Goal: Transaction & Acquisition: Purchase product/service

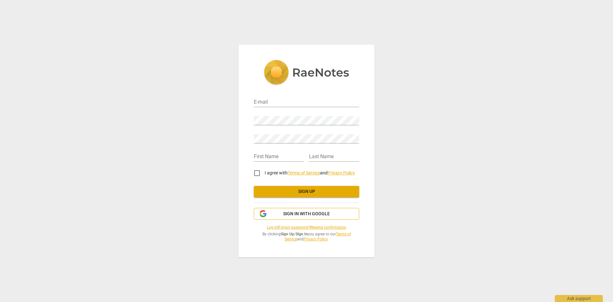
click at [318, 211] on span "Sign in with Google" at bounding box center [306, 214] width 47 height 6
click at [293, 213] on span "Sign in with Google" at bounding box center [306, 214] width 47 height 6
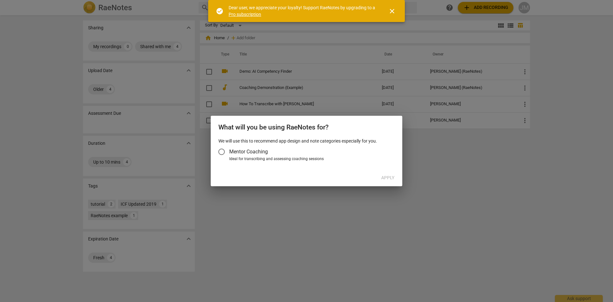
click at [221, 150] on input "Mentor Coaching" at bounding box center [221, 151] width 15 height 15
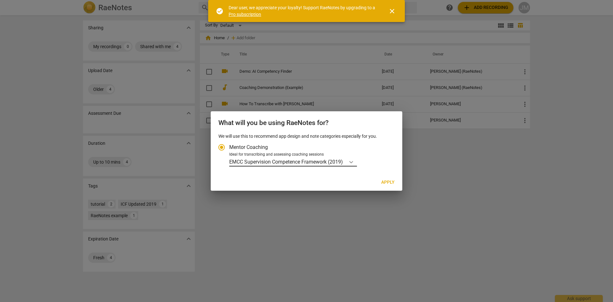
click at [355, 163] on icon "Account type" at bounding box center [351, 162] width 6 height 6
click at [0, 0] on input "Ideal for transcribing and assessing coaching sessions EMCC Supervision Compete…" at bounding box center [0, 0] width 0 height 0
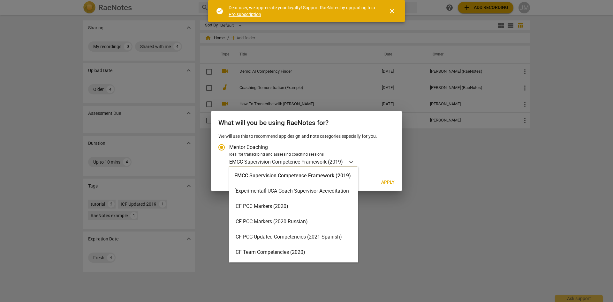
click at [285, 207] on div "ICF PCC Markers (2020)" at bounding box center [293, 206] width 129 height 15
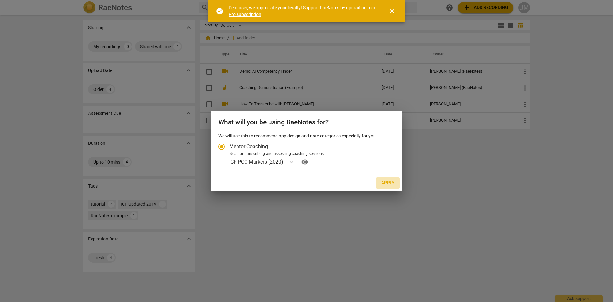
click at [389, 185] on span "Apply" at bounding box center [387, 183] width 13 height 6
radio input "false"
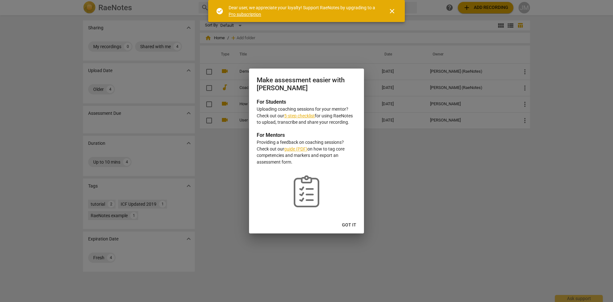
click at [354, 224] on span "Got it" at bounding box center [349, 225] width 14 height 6
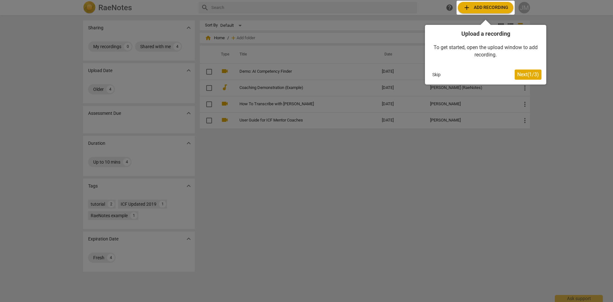
click at [481, 7] on div at bounding box center [486, 8] width 58 height 14
click at [484, 9] on div at bounding box center [486, 8] width 58 height 14
click at [485, 8] on div at bounding box center [486, 8] width 58 height 14
click at [526, 73] on span "Next ( 1 / 3 )" at bounding box center [528, 75] width 22 height 6
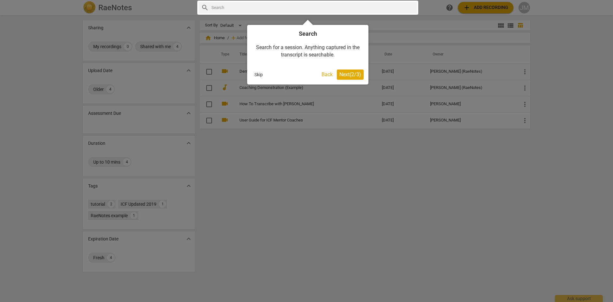
click at [348, 75] on span "Next ( 2 / 3 )" at bounding box center [351, 75] width 22 height 6
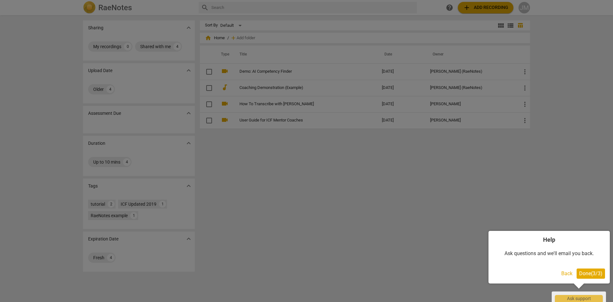
click at [591, 273] on span "Done ( 3 / 3 )" at bounding box center [590, 274] width 23 height 6
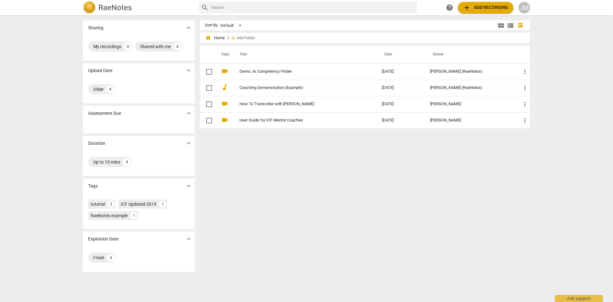
click at [479, 7] on span "add Add recording" at bounding box center [485, 8] width 45 height 8
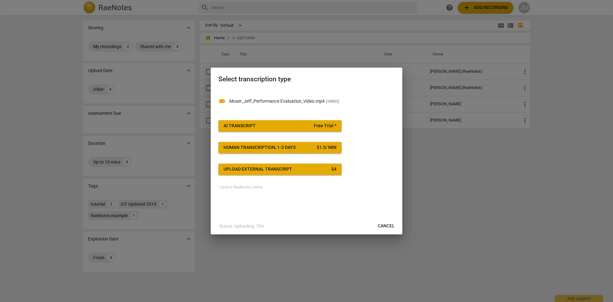
click at [273, 127] on span "AI Transcript Free Trial *" at bounding box center [280, 126] width 113 height 6
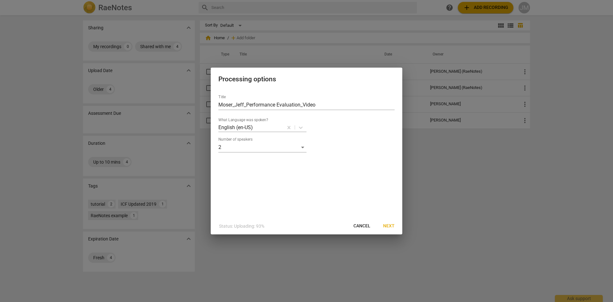
drag, startPoint x: 388, startPoint y: 227, endPoint x: 402, endPoint y: 215, distance: 18.6
click at [389, 227] on span "Next" at bounding box center [388, 226] width 11 height 6
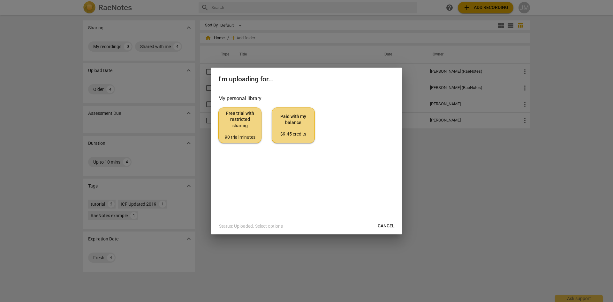
click at [294, 136] on div "$9.45 credits" at bounding box center [293, 134] width 32 height 6
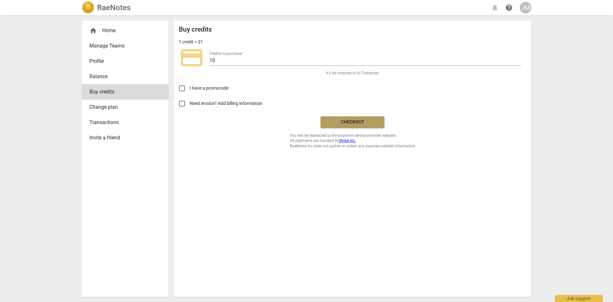
click at [358, 122] on span "Checkout" at bounding box center [353, 122] width 54 height 6
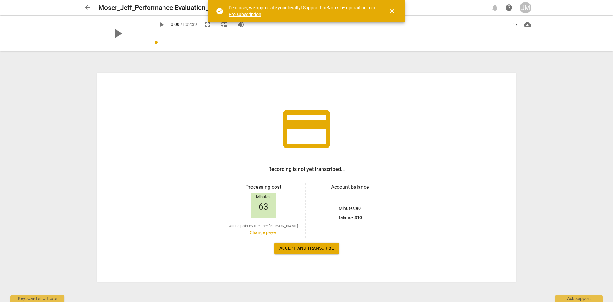
click at [318, 248] on span "Accept and transcribe" at bounding box center [306, 249] width 55 height 6
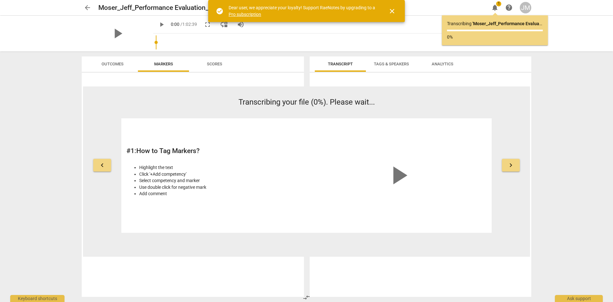
click at [392, 11] on span "close" at bounding box center [392, 11] width 8 height 8
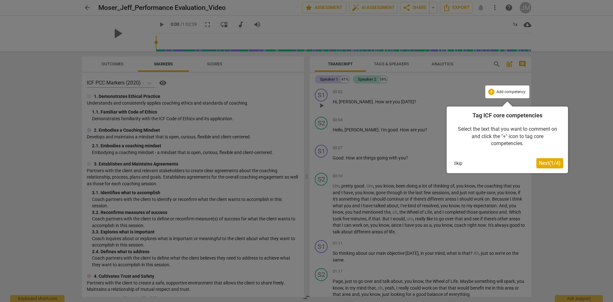
drag, startPoint x: 512, startPoint y: 91, endPoint x: 536, endPoint y: 85, distance: 24.0
click at [512, 91] on div at bounding box center [507, 92] width 44 height 13
click at [492, 91] on div at bounding box center [507, 92] width 44 height 13
click at [544, 162] on span "Next ( 1 / 4 )" at bounding box center [550, 163] width 22 height 6
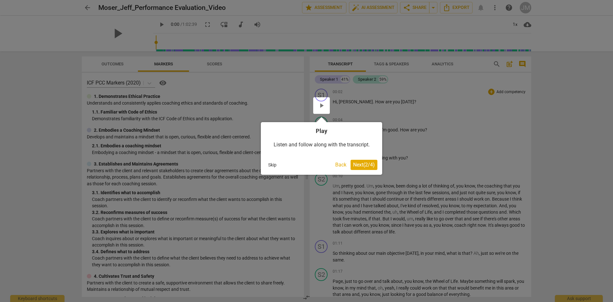
click at [367, 164] on span "Next ( 2 / 4 )" at bounding box center [364, 165] width 22 height 6
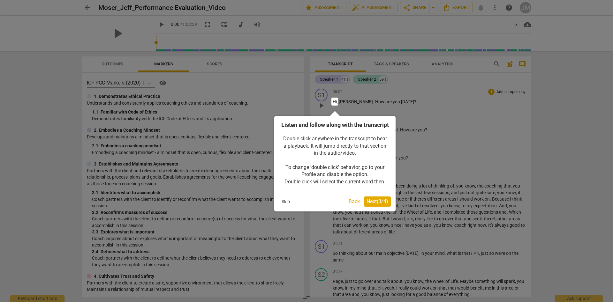
click at [372, 205] on span "Next ( 3 / 4 )" at bounding box center [378, 202] width 22 height 6
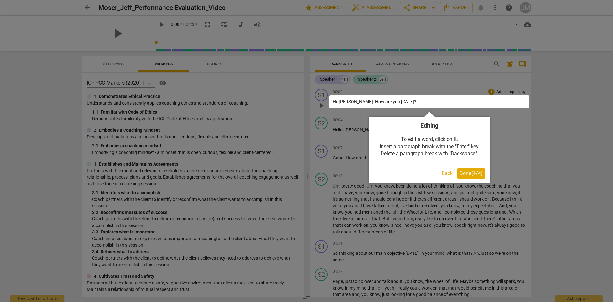
click at [473, 171] on span "Done ( 4 / 4 )" at bounding box center [471, 174] width 23 height 6
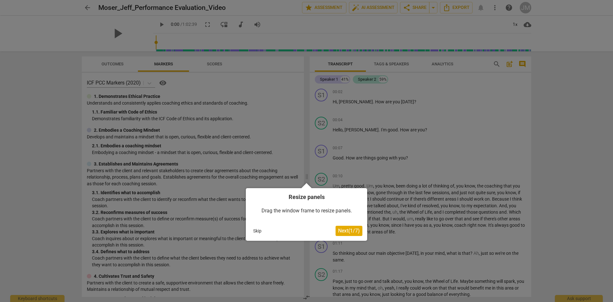
click at [349, 231] on span "Next ( 1 / 7 )" at bounding box center [349, 231] width 22 height 6
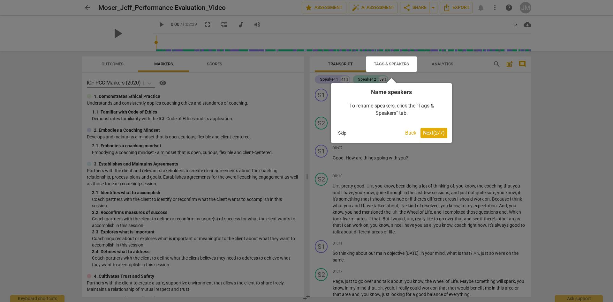
click at [438, 135] on span "Next ( 2 / 7 )" at bounding box center [434, 133] width 22 height 6
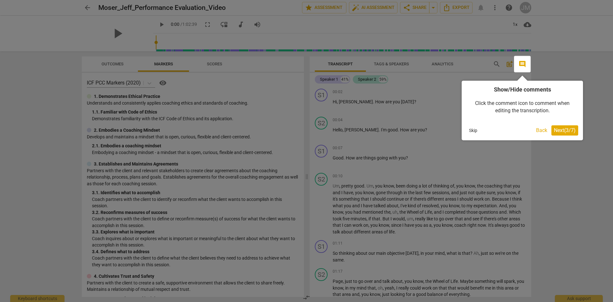
click at [571, 132] on span "Next ( 3 / 7 )" at bounding box center [565, 130] width 22 height 6
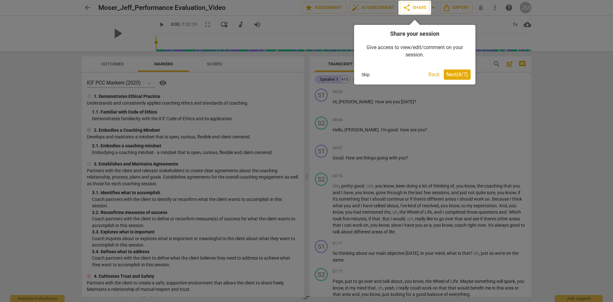
click at [459, 77] on span "Next ( 4 / 7 )" at bounding box center [458, 75] width 22 height 6
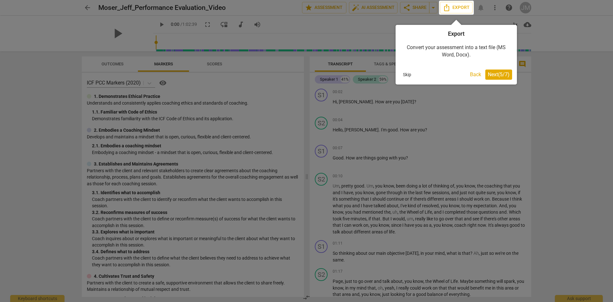
click at [497, 74] on span "Next ( 5 / 7 )" at bounding box center [499, 75] width 22 height 6
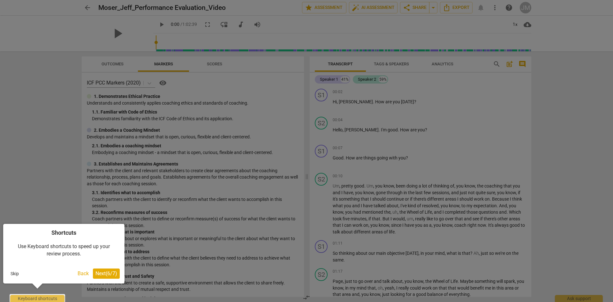
click at [105, 271] on span "Next ( 6 / 7 )" at bounding box center [107, 274] width 22 height 6
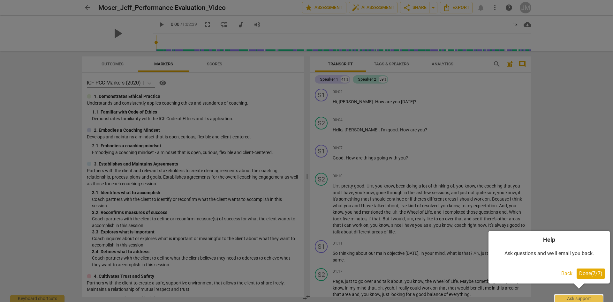
click at [592, 273] on span "Done ( 7 / 7 )" at bounding box center [590, 274] width 23 height 6
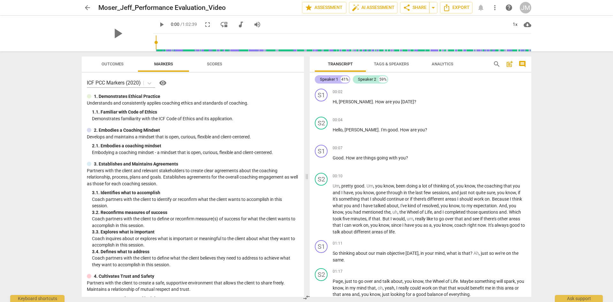
click at [329, 79] on div "Speaker 1" at bounding box center [329, 79] width 18 height 6
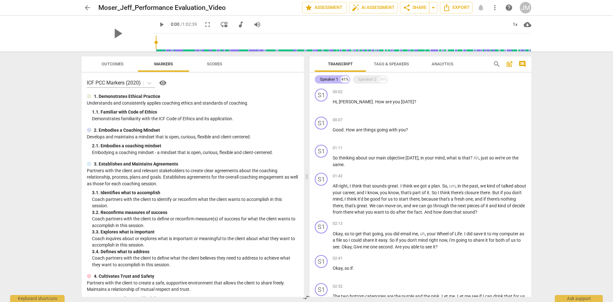
click at [329, 79] on div "Speaker 1" at bounding box center [329, 79] width 18 height 6
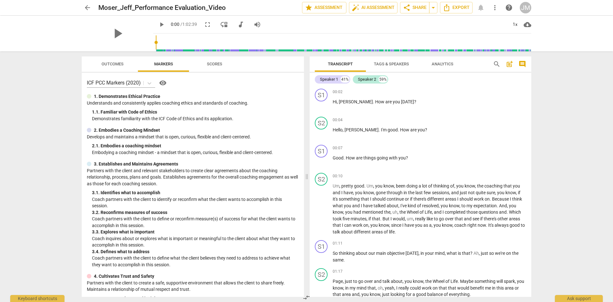
click at [399, 64] on span "Tags & Speakers" at bounding box center [391, 64] width 35 height 5
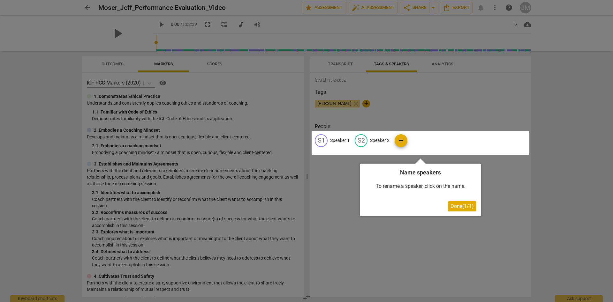
click at [341, 141] on div at bounding box center [421, 143] width 218 height 24
click at [461, 205] on span "Done ( 1 / 1 )" at bounding box center [462, 206] width 23 height 6
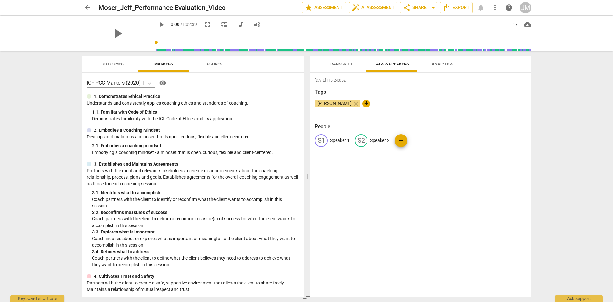
click at [338, 141] on p "Speaker 1" at bounding box center [339, 140] width 19 height 7
type input "[PERSON_NAME]"
click at [423, 140] on p "Speaker 2" at bounding box center [421, 140] width 19 height 7
type input "[PERSON_NAME]"
click at [424, 183] on div "[DATE]T15:24:05Z Tags [PERSON_NAME] close + People edit [PERSON_NAME] delete ed…" at bounding box center [421, 185] width 222 height 225
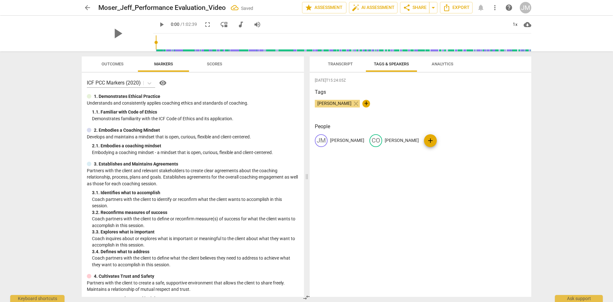
click at [345, 64] on span "Transcript" at bounding box center [340, 64] width 25 height 5
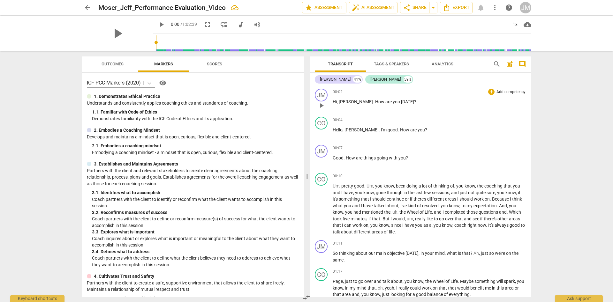
click at [401, 103] on span "[DATE]" at bounding box center [407, 101] width 13 height 5
click at [522, 64] on span "comment" at bounding box center [523, 64] width 8 height 8
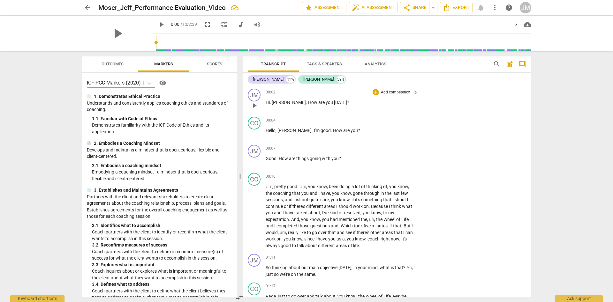
click at [308, 105] on span "How" at bounding box center [313, 102] width 10 height 5
click at [334, 105] on p "Hi , [PERSON_NAME] . How are you [DATE] ?" at bounding box center [340, 102] width 149 height 7
click at [522, 64] on span "comment" at bounding box center [523, 64] width 8 height 8
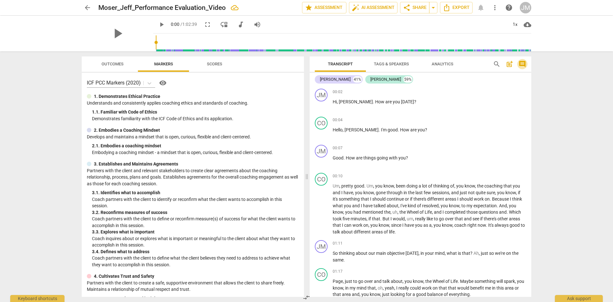
click at [525, 64] on span "comment" at bounding box center [523, 64] width 8 height 8
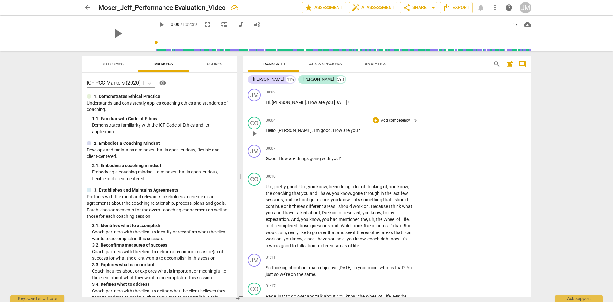
click at [415, 120] on span "keyboard_arrow_right" at bounding box center [416, 121] width 8 height 8
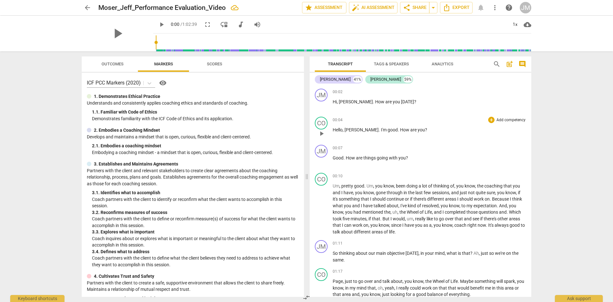
click at [489, 118] on div "+ Add competency" at bounding box center [507, 120] width 38 height 6
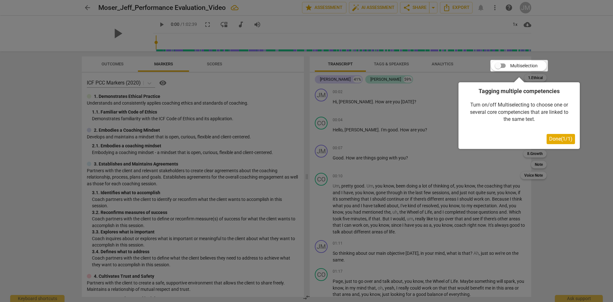
click at [559, 137] on span "Done ( 1 / 1 )" at bounding box center [560, 139] width 23 height 6
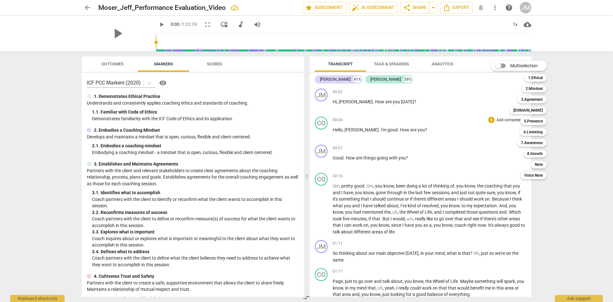
click at [575, 103] on div at bounding box center [306, 151] width 613 height 302
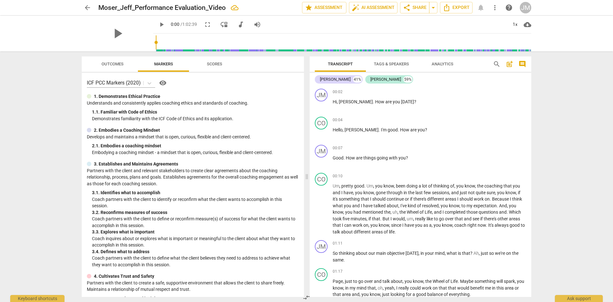
click at [523, 65] on span "comment" at bounding box center [523, 64] width 8 height 8
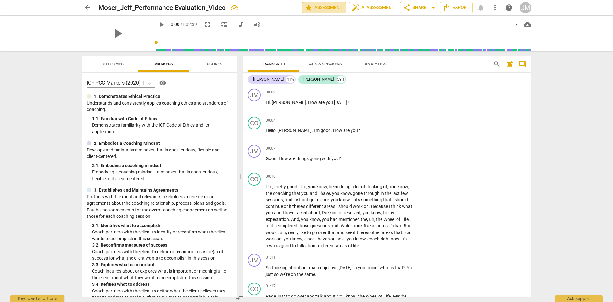
click at [320, 8] on span "star Assessment" at bounding box center [324, 8] width 39 height 8
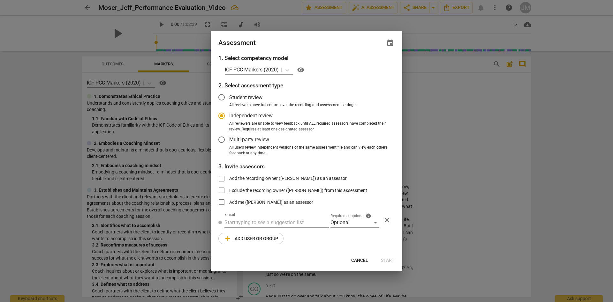
click at [357, 259] on span "Cancel" at bounding box center [359, 261] width 17 height 6
radio input "false"
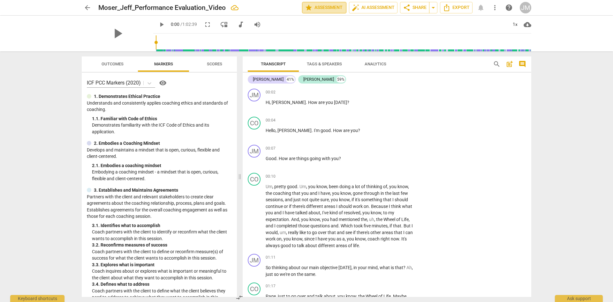
click at [323, 9] on span "star Assessment" at bounding box center [324, 8] width 39 height 8
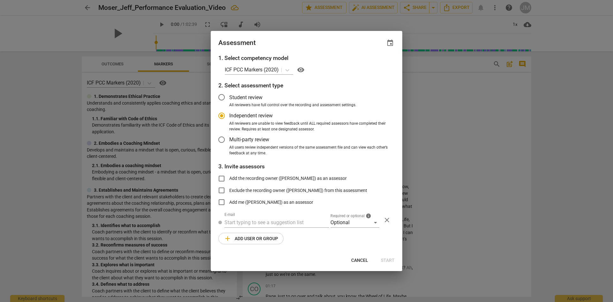
click at [441, 87] on div at bounding box center [306, 151] width 613 height 302
radio input "false"
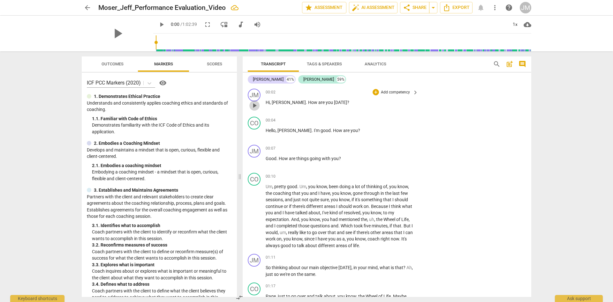
click at [254, 106] on span "play_arrow" at bounding box center [255, 106] width 8 height 8
click at [255, 106] on span "pause" at bounding box center [255, 106] width 8 height 8
type input "6"
click at [525, 64] on span "comment" at bounding box center [523, 64] width 8 height 8
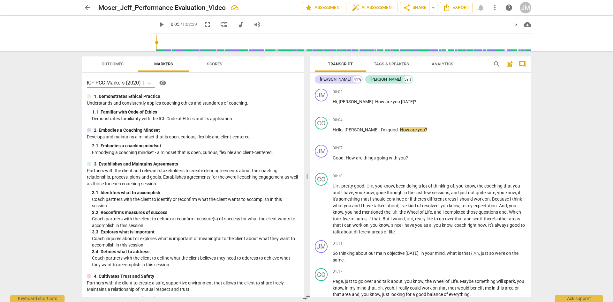
click at [525, 64] on span "comment" at bounding box center [523, 64] width 8 height 8
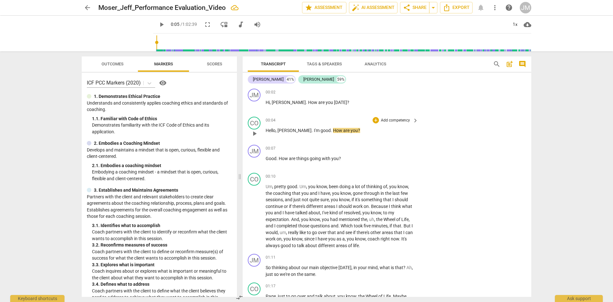
click at [417, 121] on span "keyboard_arrow_right" at bounding box center [416, 121] width 8 height 8
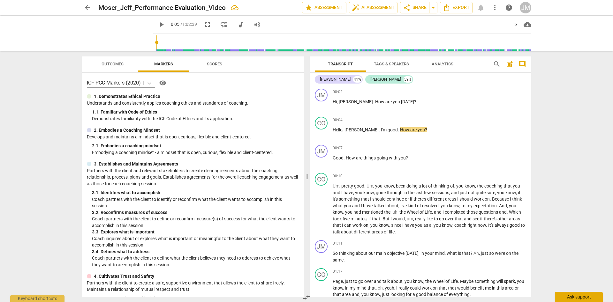
click at [575, 297] on div "Ask support" at bounding box center [579, 297] width 48 height 10
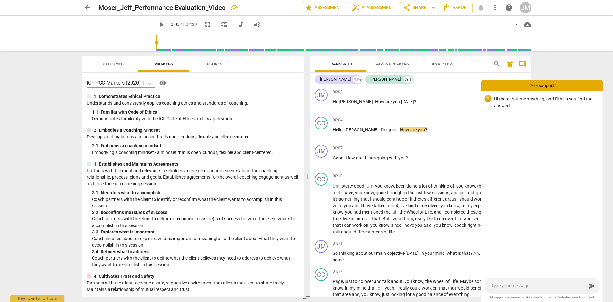
type textarea "A"
type textarea "Ad"
type textarea "Add"
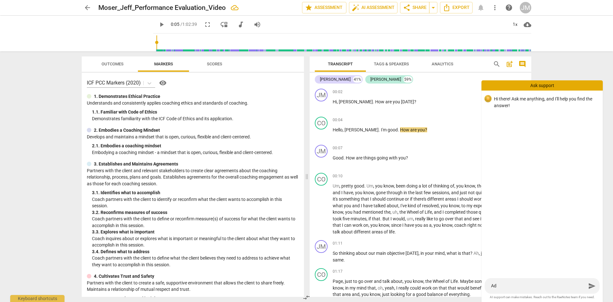
type textarea "Add"
type textarea "Add c"
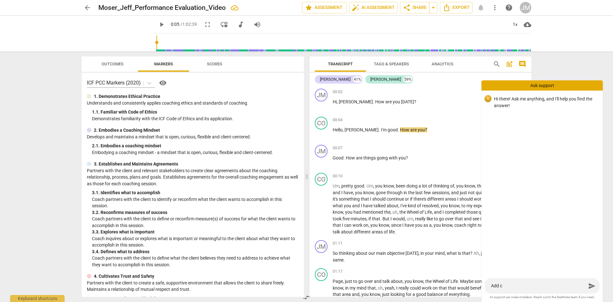
type textarea "Add co"
type textarea "Add com"
type textarea "Add comm"
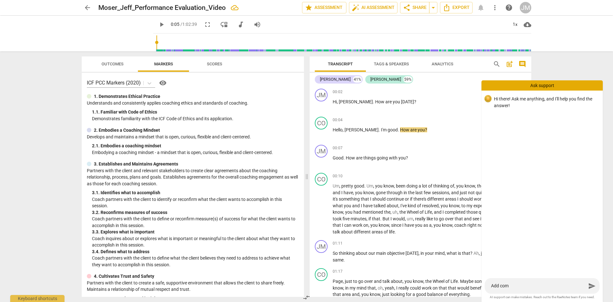
type textarea "Add comm"
type textarea "Add comme"
type textarea "Add commen"
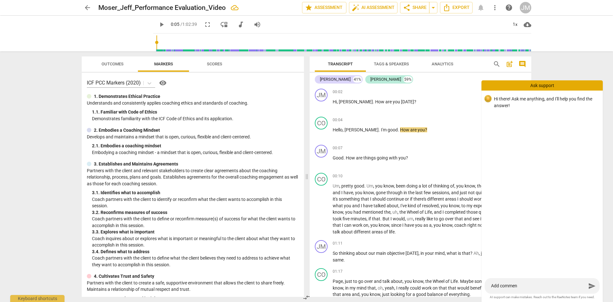
type textarea "Add comment"
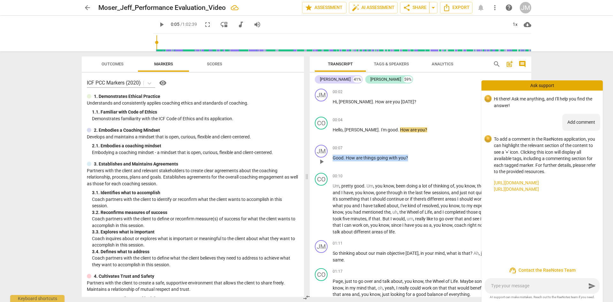
drag, startPoint x: 334, startPoint y: 159, endPoint x: 412, endPoint y: 160, distance: 78.3
click at [412, 160] on p "Good . How are things going with you ?" at bounding box center [430, 158] width 194 height 7
click at [414, 150] on div "+" at bounding box center [413, 150] width 6 height 6
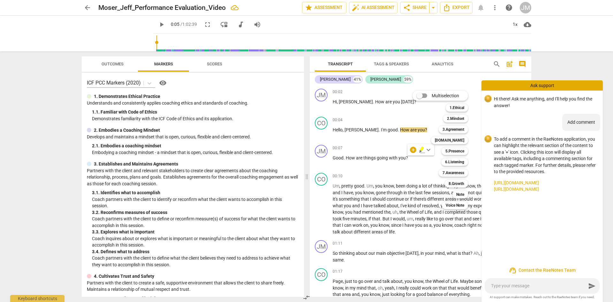
click at [421, 149] on div "Multiselection m 1.Ethical 1 2.Mindset 2 3.Agreement 3 [DOMAIN_NAME] 4 5.Presen…" at bounding box center [445, 150] width 70 height 122
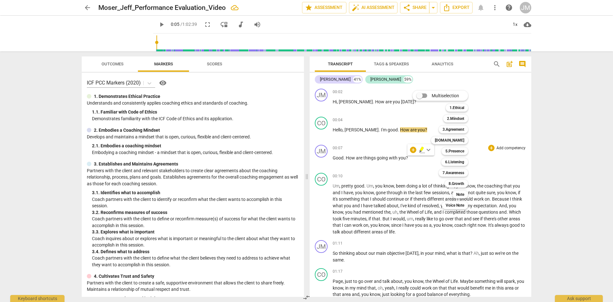
click at [431, 149] on div "Multiselection m 1.Ethical 1 2.Mindset 2 3.Agreement 3 [DOMAIN_NAME] 4 5.Presen…" at bounding box center [445, 150] width 70 height 122
click at [429, 150] on div "Multiselection m 1.Ethical 1 2.Mindset 2 3.Agreement 3 [DOMAIN_NAME] 4 5.Presen…" at bounding box center [445, 150] width 70 height 122
click at [415, 150] on div "Multiselection m 1.Ethical 1 2.Mindset 2 3.Agreement 3 [DOMAIN_NAME] 4 5.Presen…" at bounding box center [445, 150] width 70 height 122
click at [555, 149] on div at bounding box center [306, 151] width 613 height 302
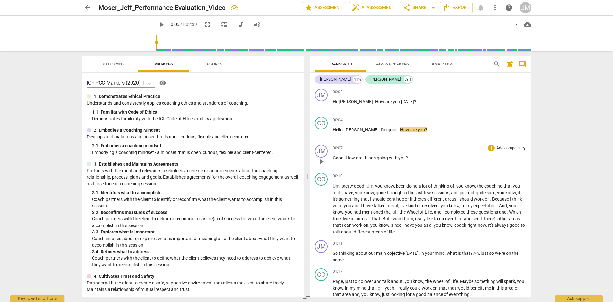
drag, startPoint x: 334, startPoint y: 158, endPoint x: 359, endPoint y: 159, distance: 24.3
click at [359, 159] on div "JM play_arrow pause 00:07 + Add competency keyboard_arrow_right Good . How are …" at bounding box center [421, 156] width 222 height 28
click at [354, 161] on span "How" at bounding box center [351, 158] width 10 height 5
drag, startPoint x: 333, startPoint y: 158, endPoint x: 410, endPoint y: 160, distance: 76.7
click at [410, 160] on p "Good . How are things going with you ?" at bounding box center [430, 158] width 194 height 7
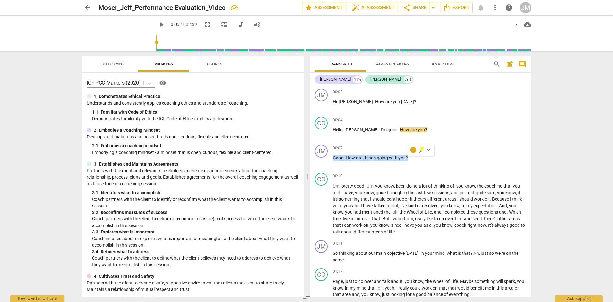
click at [421, 151] on icon "button" at bounding box center [421, 151] width 2 height 3
click at [405, 161] on p "Good . How are things going with you ?" at bounding box center [430, 158] width 194 height 7
click at [410, 142] on div "CO play_arrow pause 00:04 + Add competency keyboard_arrow_right Hello , [PERSON…" at bounding box center [421, 128] width 222 height 28
click at [418, 130] on span "you" at bounding box center [421, 129] width 7 height 5
click at [499, 118] on p "Add competency" at bounding box center [511, 121] width 30 height 6
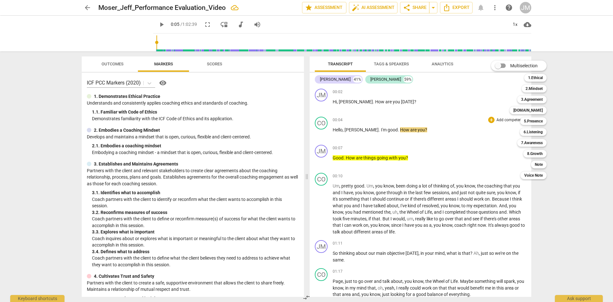
click at [490, 121] on div "Multiselection m 1.Ethical 1 2.Mindset 2 3.Agreement 3 [DOMAIN_NAME] 4 5.Presen…" at bounding box center [524, 120] width 70 height 122
click at [387, 130] on div at bounding box center [306, 151] width 613 height 302
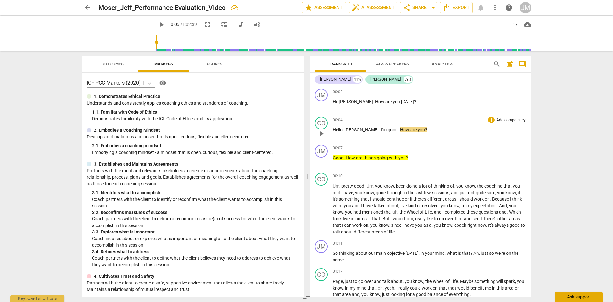
click at [574, 298] on div "Ask support" at bounding box center [579, 297] width 48 height 10
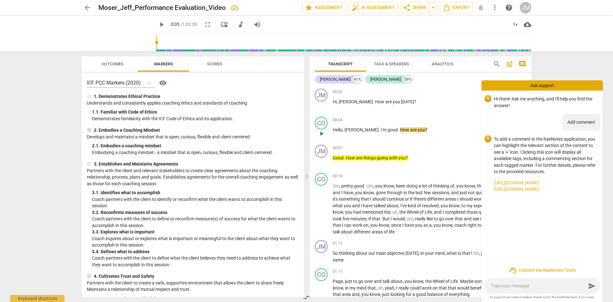
type textarea "R"
type textarea "RE"
type textarea "REm"
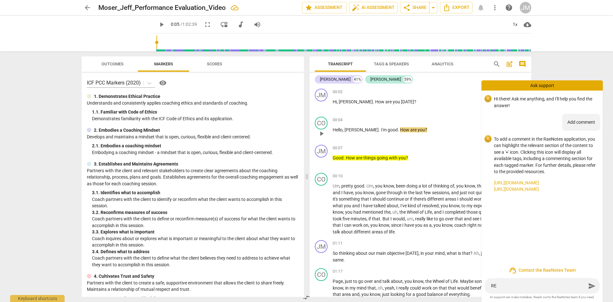
type textarea "REm"
type textarea "REmo"
type textarea "REmov"
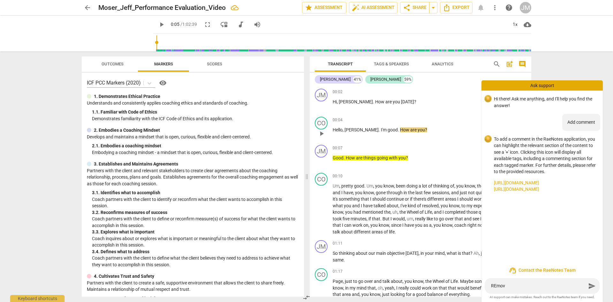
type textarea "REmo"
type textarea "REm"
type textarea "RE"
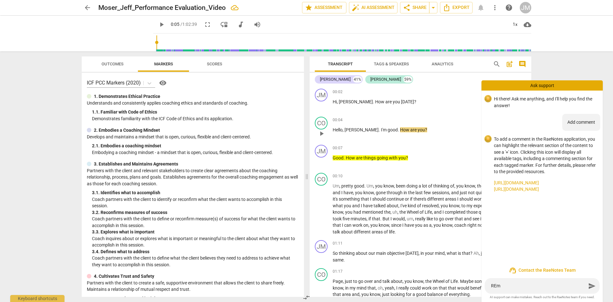
type textarea "RE"
type textarea "R"
type textarea "Re"
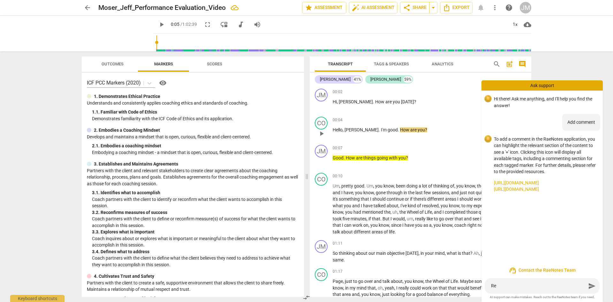
type textarea "Rem"
type textarea "Remo"
type textarea "Remov"
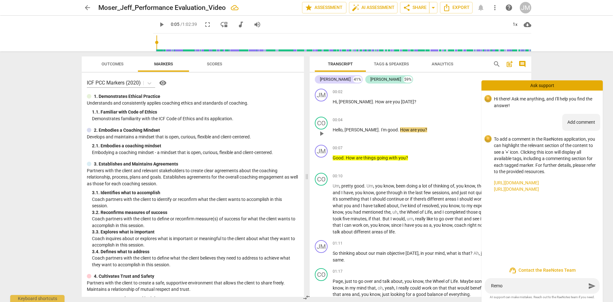
type textarea "Remov"
type textarea "Remove"
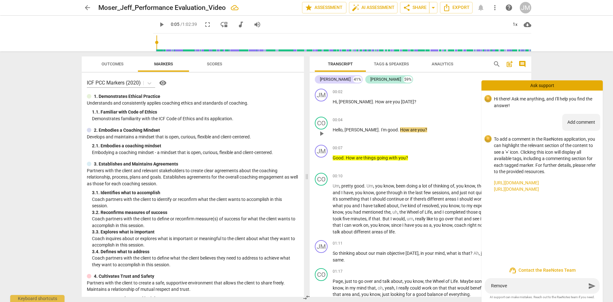
type textarea "Remove c"
type textarea "Remove co"
type textarea "Remove com"
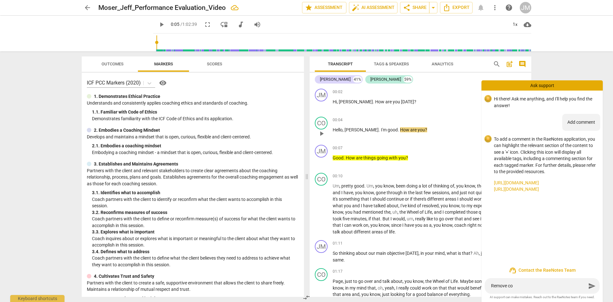
type textarea "Remove com"
type textarea "Remove comp"
type textarea "Remove compt"
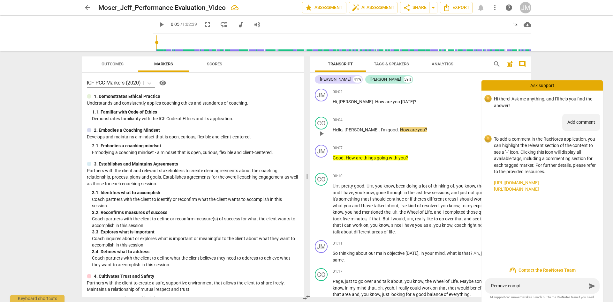
type textarea "Remove compte"
type textarea "Remove compten"
type textarea "Remove comptenc"
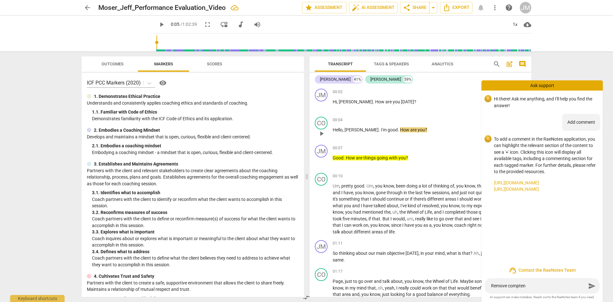
type textarea "Remove comptenc"
type textarea "Remove comptency"
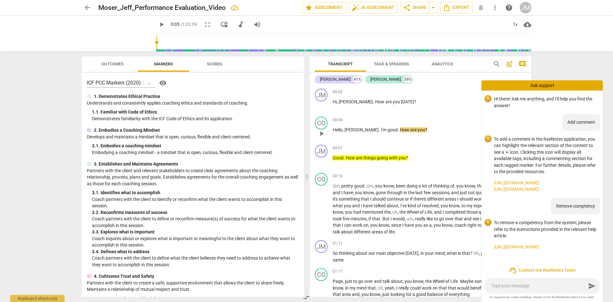
click at [521, 250] on link "[URL][DOMAIN_NAME]" at bounding box center [546, 247] width 104 height 7
click at [568, 67] on div "arrow_back [PERSON_NAME] Evaluation_Video edit star Assessment auto_fix_high AI…" at bounding box center [306, 151] width 613 height 302
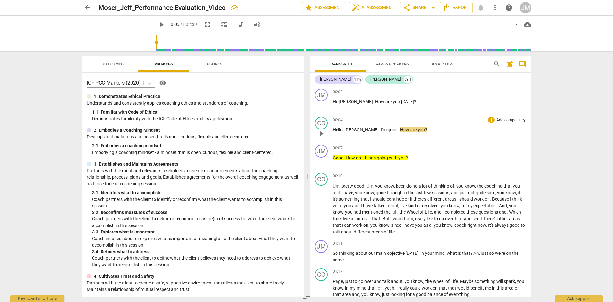
click at [400, 130] on span "How" at bounding box center [405, 129] width 10 height 5
drag, startPoint x: 375, startPoint y: 129, endPoint x: 406, endPoint y: 130, distance: 30.7
click at [405, 130] on p "Hello , [PERSON_NAME] . I'm good . How are you ?" at bounding box center [430, 130] width 194 height 7
click at [407, 124] on div "+" at bounding box center [407, 122] width 6 height 6
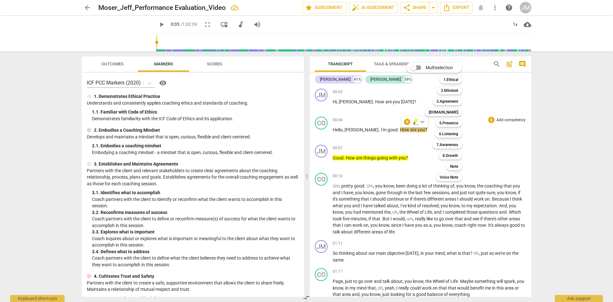
click at [423, 124] on div "Multiselection m 1.Ethical 1 2.Mindset 2 3.Agreement 3 [DOMAIN_NAME] 4 5.Presen…" at bounding box center [439, 122] width 70 height 122
click at [423, 123] on div "Multiselection m 1.Ethical 1 2.Mindset 2 3.Agreement 3 [DOMAIN_NAME] 4 5.Presen…" at bounding box center [439, 122] width 70 height 122
click at [423, 120] on div "Multiselection m 1.Ethical 1 2.Mindset 2 3.Agreement 3 [DOMAIN_NAME] 4 5.Presen…" at bounding box center [439, 122] width 70 height 122
click at [390, 128] on div at bounding box center [306, 151] width 613 height 302
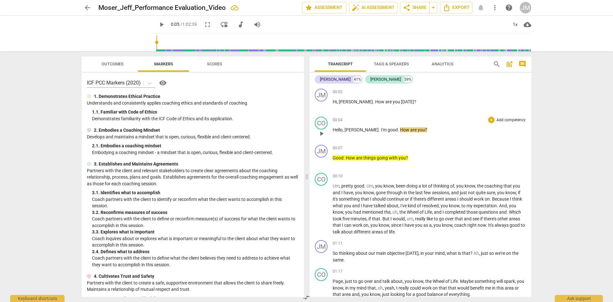
click at [410, 128] on span "are" at bounding box center [413, 129] width 7 height 5
click at [320, 108] on span "pause" at bounding box center [322, 106] width 8 height 8
type input "9"
click at [453, 9] on span "Export" at bounding box center [456, 8] width 27 height 8
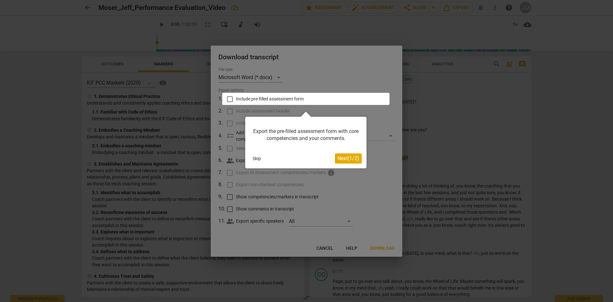
click at [343, 158] on span "Next ( 1 / 2 )" at bounding box center [349, 159] width 22 height 6
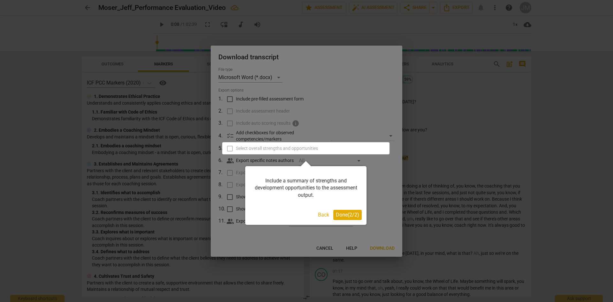
click at [346, 213] on span "Done ( 2 / 2 )" at bounding box center [347, 215] width 23 height 6
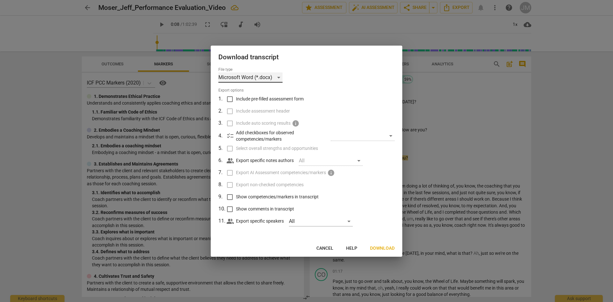
click at [279, 77] on div "Microsoft Word (*.docx)" at bounding box center [250, 78] width 64 height 10
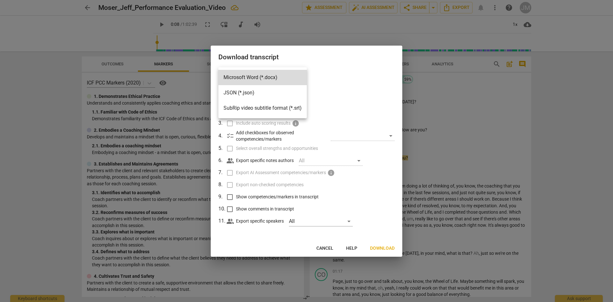
click at [330, 71] on div at bounding box center [306, 151] width 613 height 302
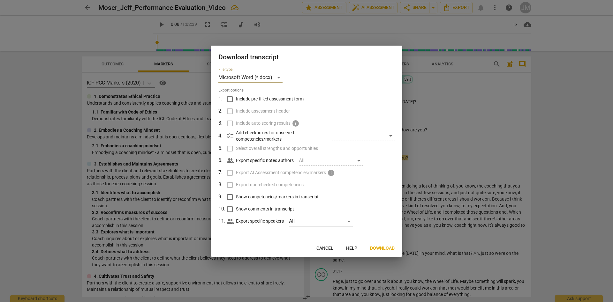
click at [565, 80] on div at bounding box center [306, 151] width 613 height 302
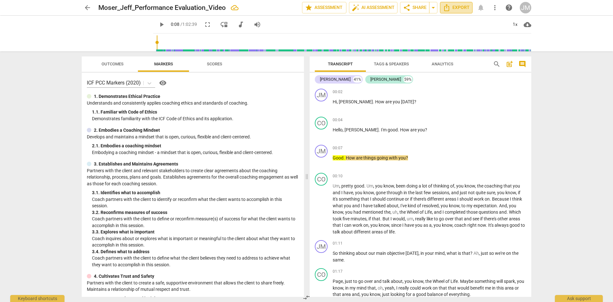
click at [460, 10] on span "Export" at bounding box center [456, 8] width 27 height 8
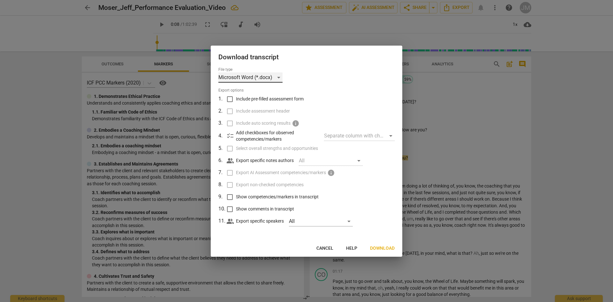
click at [280, 80] on div "Microsoft Word (*.docx)" at bounding box center [250, 78] width 64 height 10
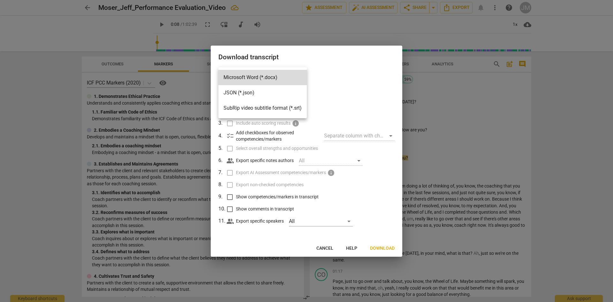
click at [328, 84] on div at bounding box center [306, 151] width 613 height 302
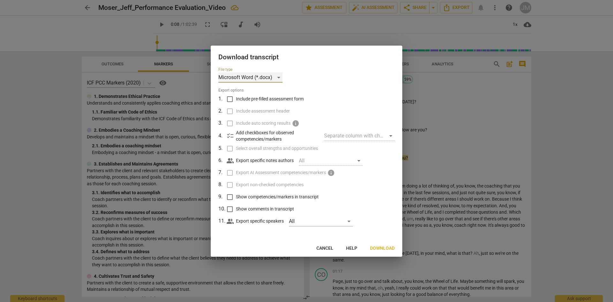
click at [280, 77] on div "Microsoft Word (*.docx)" at bounding box center [250, 78] width 64 height 10
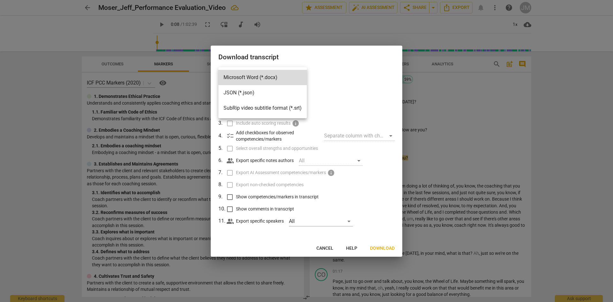
click at [280, 77] on li "Microsoft Word (*.docx)" at bounding box center [262, 77] width 88 height 15
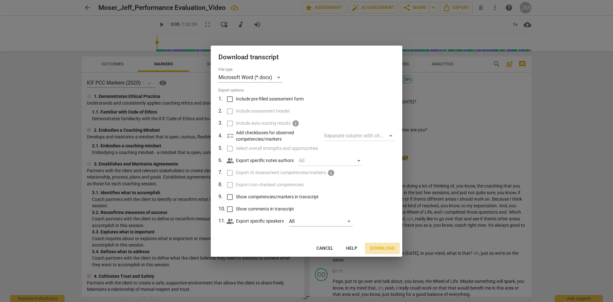
drag, startPoint x: 385, startPoint y: 248, endPoint x: 390, endPoint y: 233, distance: 16.0
click at [385, 247] on span "Download" at bounding box center [382, 249] width 25 height 6
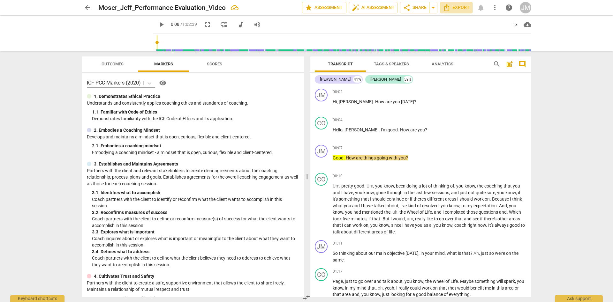
click at [463, 9] on span "Export" at bounding box center [456, 8] width 27 height 8
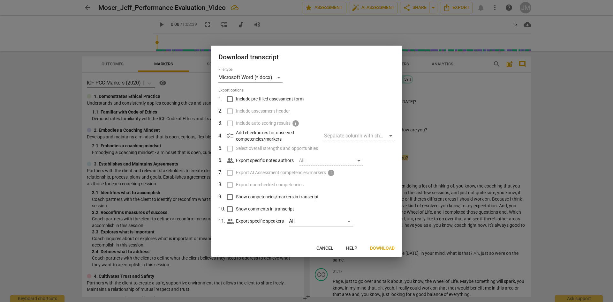
click at [575, 73] on div at bounding box center [306, 151] width 613 height 302
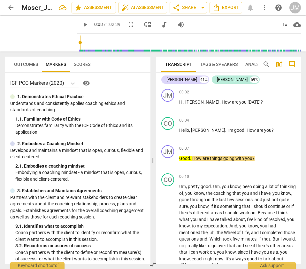
click at [30, 25] on div "play_arrow" at bounding box center [41, 34] width 72 height 36
drag, startPoint x: 101, startPoint y: 33, endPoint x: -103, endPoint y: 160, distance: 240.7
click at [78, 26] on div "play_arrow 0:08 / 1:02:39 fullscreen move_down audiotrack volume_up" at bounding box center [133, 24] width 112 height 11
drag, startPoint x: 78, startPoint y: 26, endPoint x: -114, endPoint y: 98, distance: 205.0
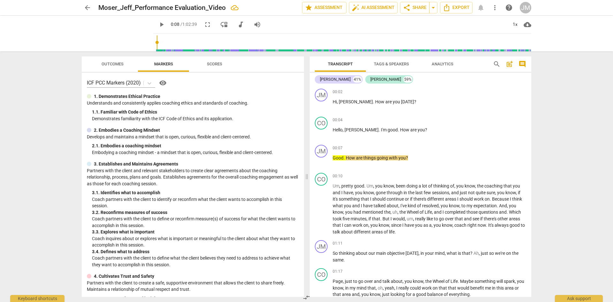
click at [571, 96] on div "arrow_back [PERSON_NAME] Evaluation_Video edit star Assessment auto_fix_high AI…" at bounding box center [306, 151] width 613 height 302
drag, startPoint x: 432, startPoint y: 8, endPoint x: 430, endPoint y: 12, distance: 4.0
click at [432, 9] on span "arrow_drop_down" at bounding box center [434, 8] width 8 height 8
click at [460, 6] on span "Export" at bounding box center [456, 8] width 27 height 8
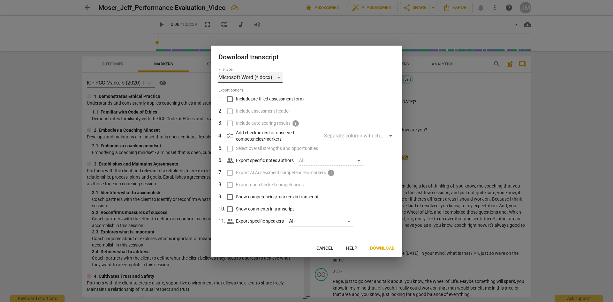
click at [279, 76] on div "Microsoft Word (*.docx)" at bounding box center [250, 78] width 64 height 10
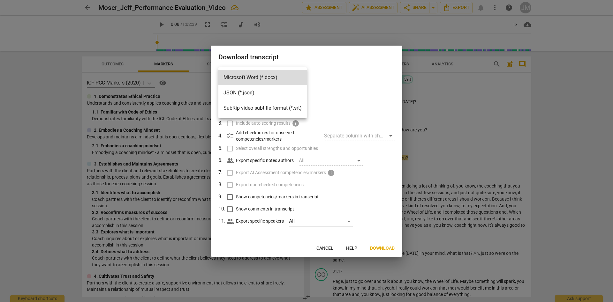
click at [249, 93] on li "JSON (*.json)" at bounding box center [262, 92] width 88 height 15
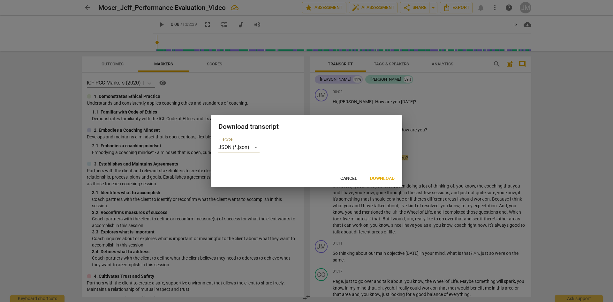
click at [390, 179] on span "Download" at bounding box center [382, 179] width 25 height 6
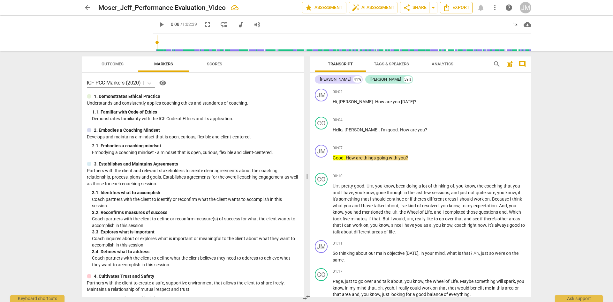
click at [464, 11] on button "Export" at bounding box center [456, 7] width 33 height 11
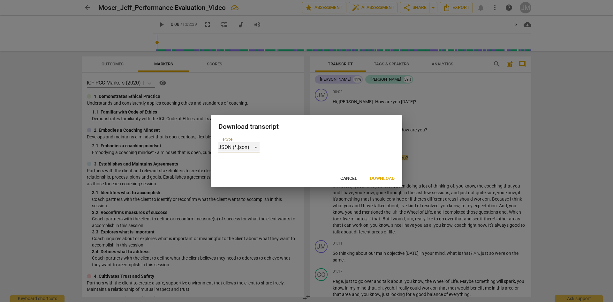
click at [259, 146] on div "JSON (*.json)" at bounding box center [238, 147] width 41 height 10
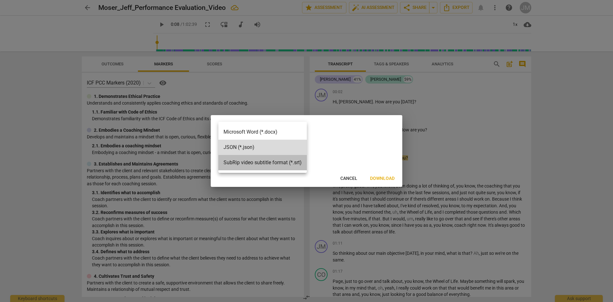
click at [266, 163] on li "SubRip video subtitle format (*.srt)" at bounding box center [262, 162] width 88 height 15
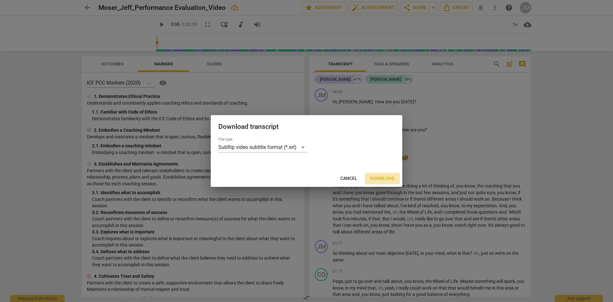
click at [380, 177] on span "Download" at bounding box center [382, 179] width 25 height 6
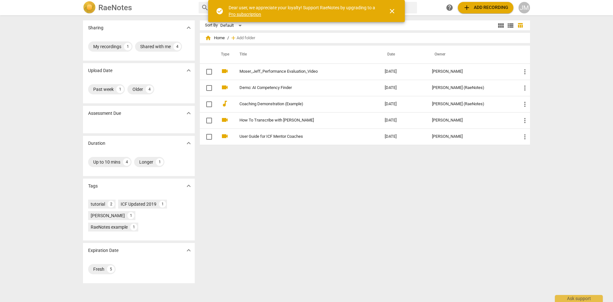
click at [324, 213] on div "Sort By Default view_module view_list table_chart home Home / add Add folder Ty…" at bounding box center [367, 158] width 335 height 277
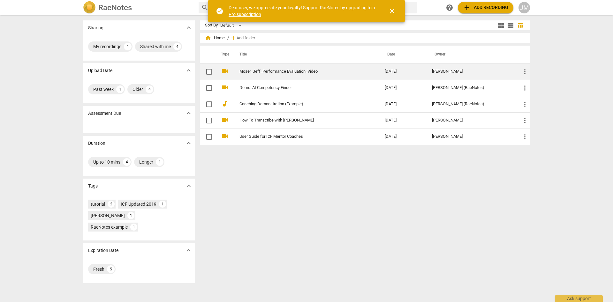
click at [274, 71] on link "Moser_Jeff_Performance Evaluation_Video" at bounding box center [301, 71] width 122 height 5
